Goal: Transaction & Acquisition: Book appointment/travel/reservation

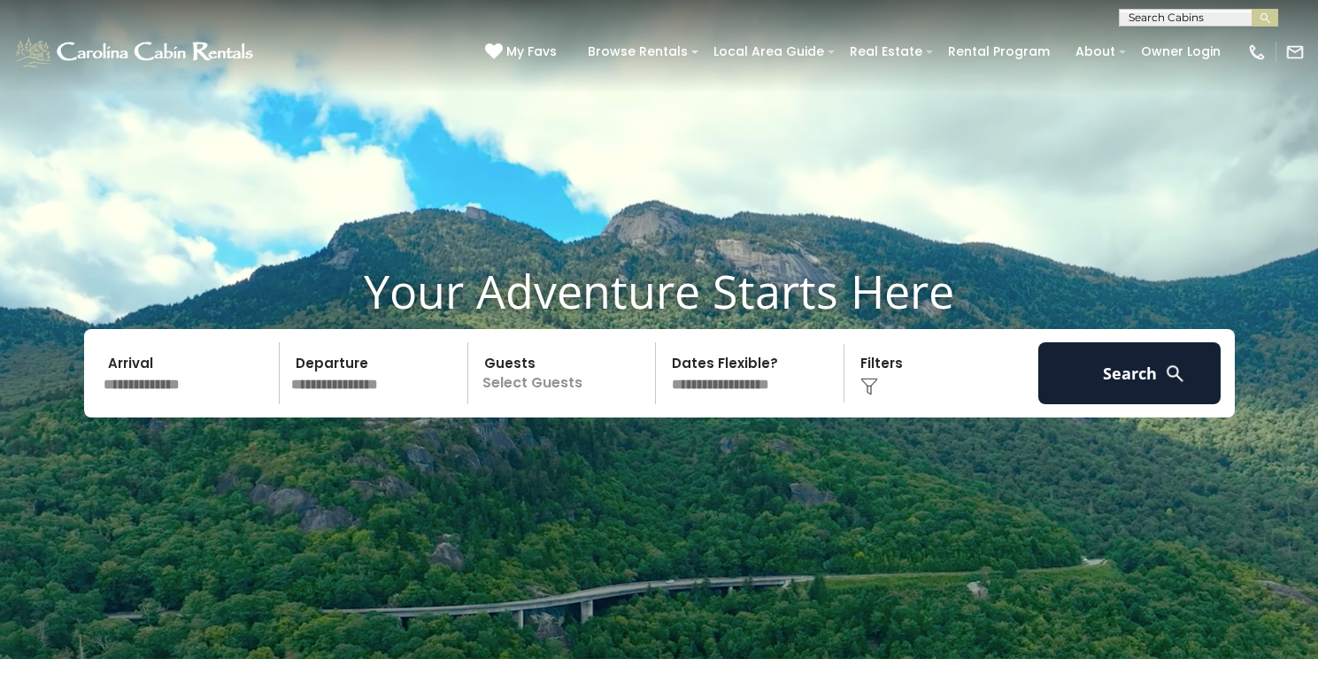
click at [171, 388] on input "text" at bounding box center [188, 373] width 183 height 62
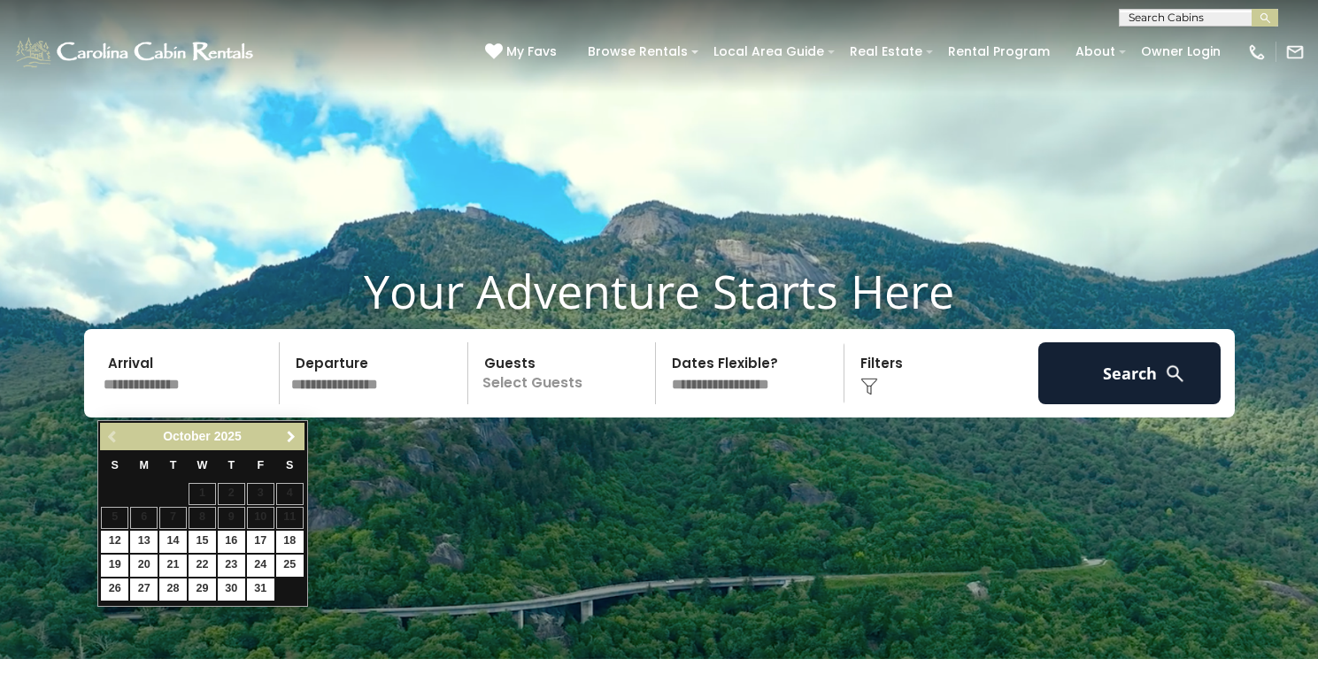
click at [286, 438] on span "Next" at bounding box center [291, 437] width 14 height 14
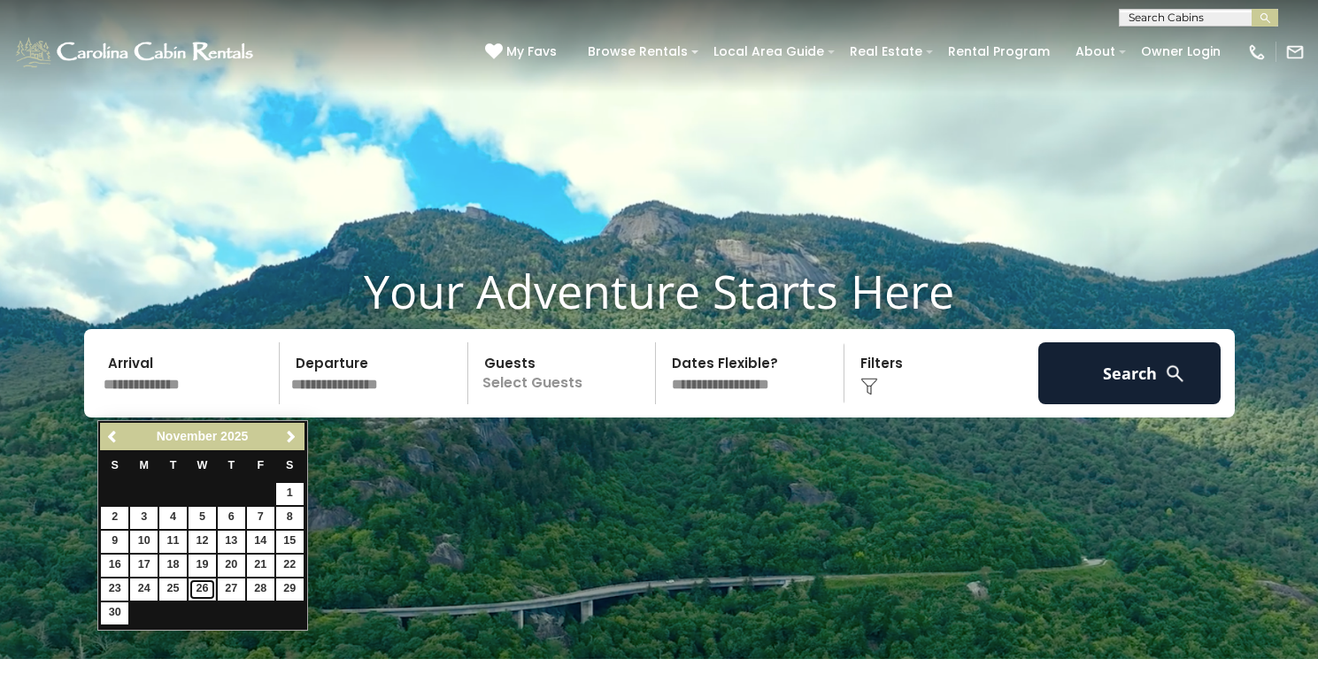
click at [208, 589] on link "26" at bounding box center [201, 590] width 27 height 22
type input "********"
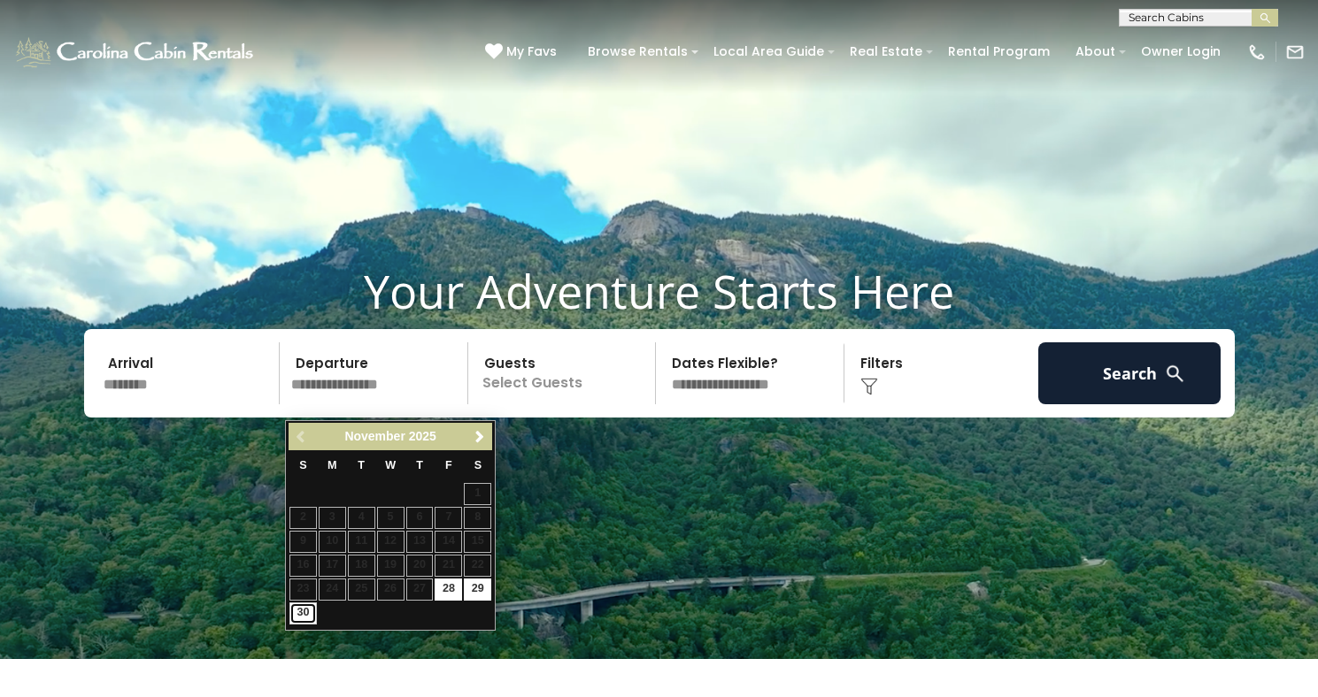
click at [298, 608] on link "30" at bounding box center [302, 614] width 27 height 22
type input "********"
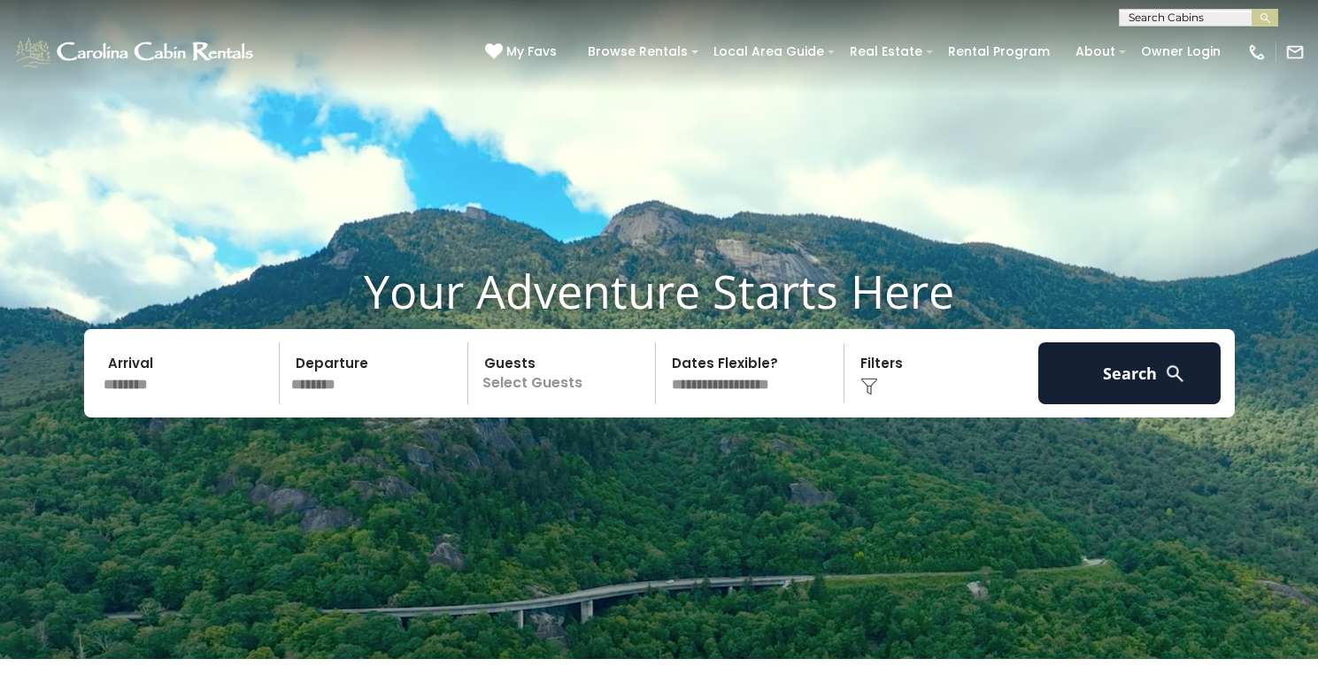
click at [541, 402] on p "Select Guests" at bounding box center [564, 373] width 182 height 62
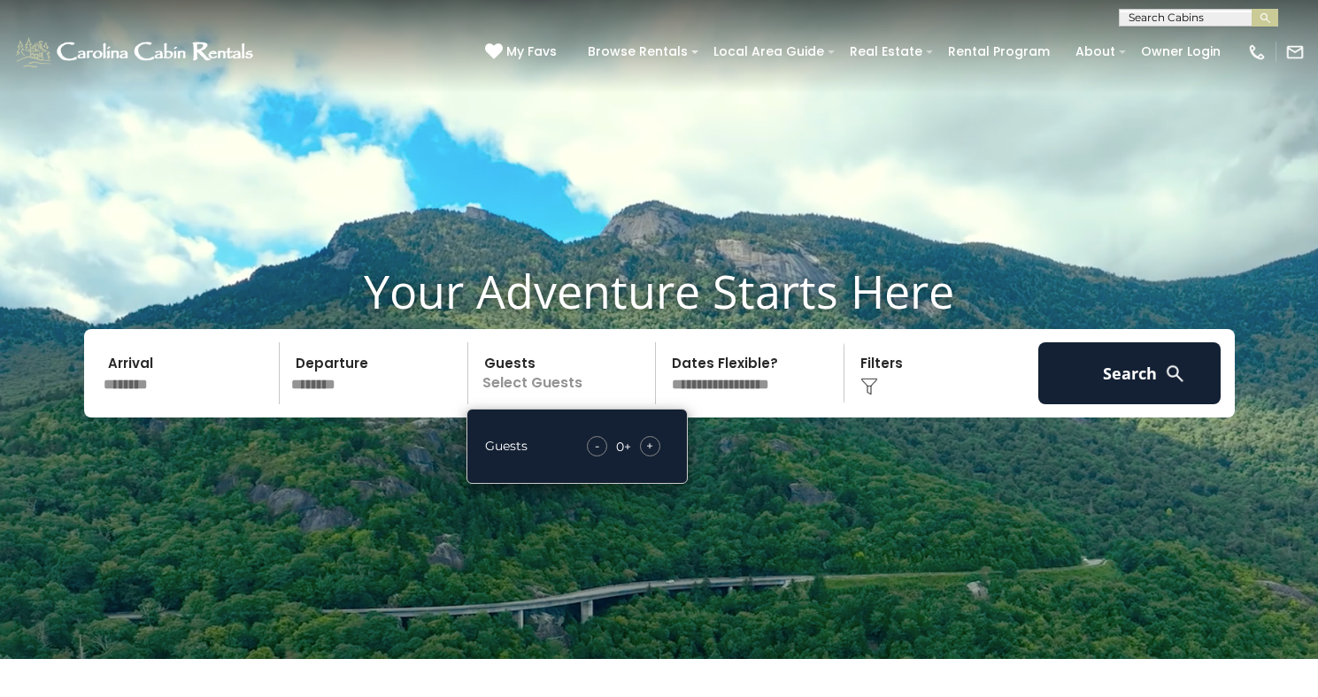
click at [649, 455] on span "+" at bounding box center [649, 446] width 7 height 18
copy span "+"
click at [834, 460] on video at bounding box center [659, 329] width 1318 height 659
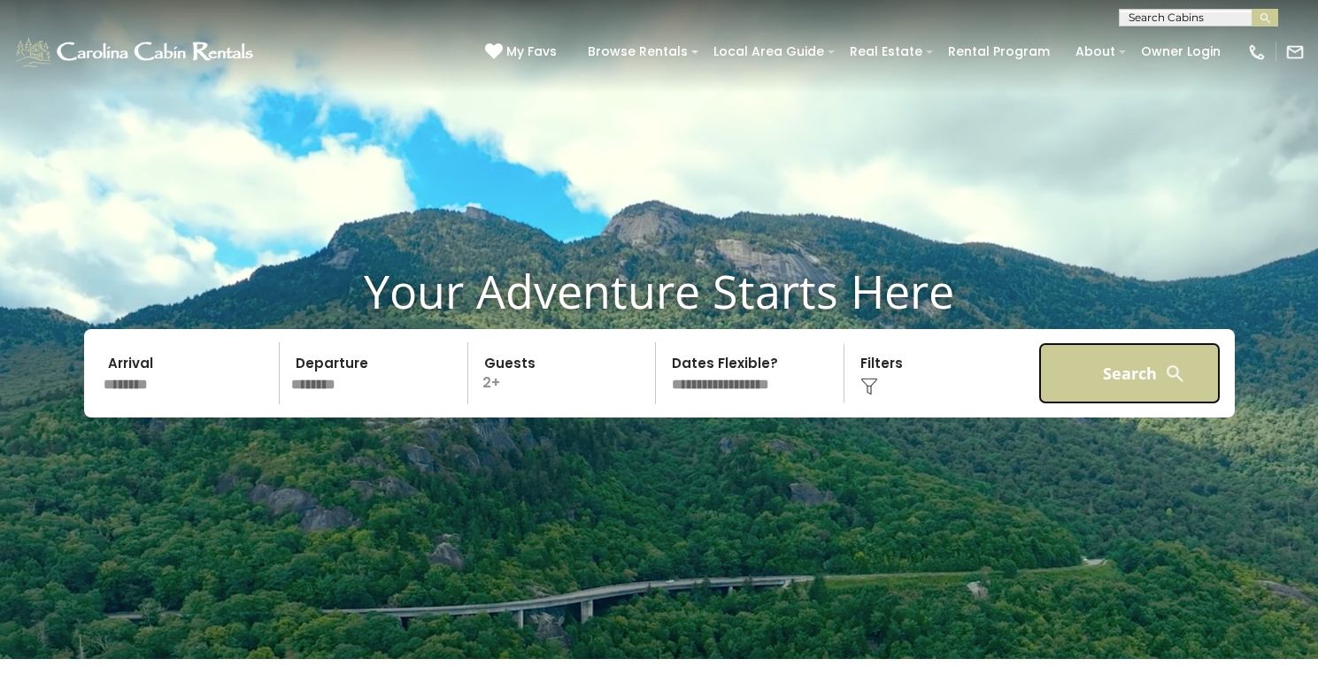
click at [1123, 399] on button "Search" at bounding box center [1129, 373] width 183 height 62
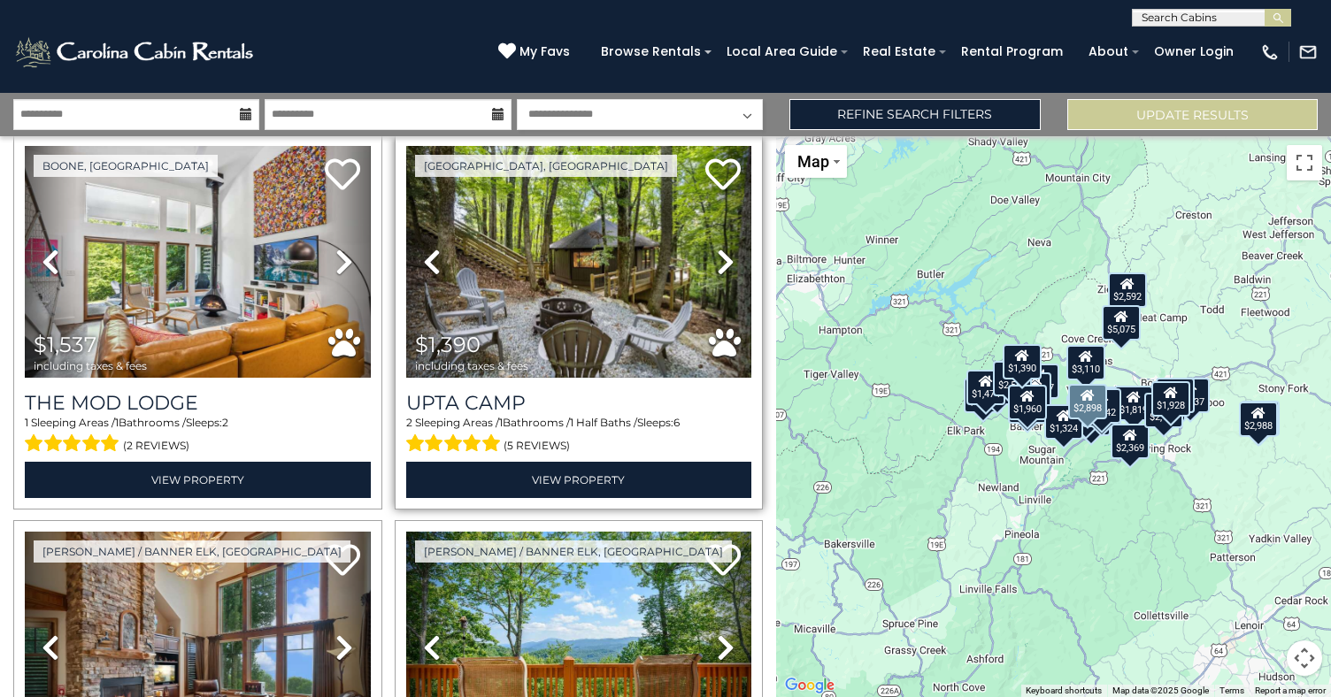
scroll to position [445, 0]
